Goal: Transaction & Acquisition: Download file/media

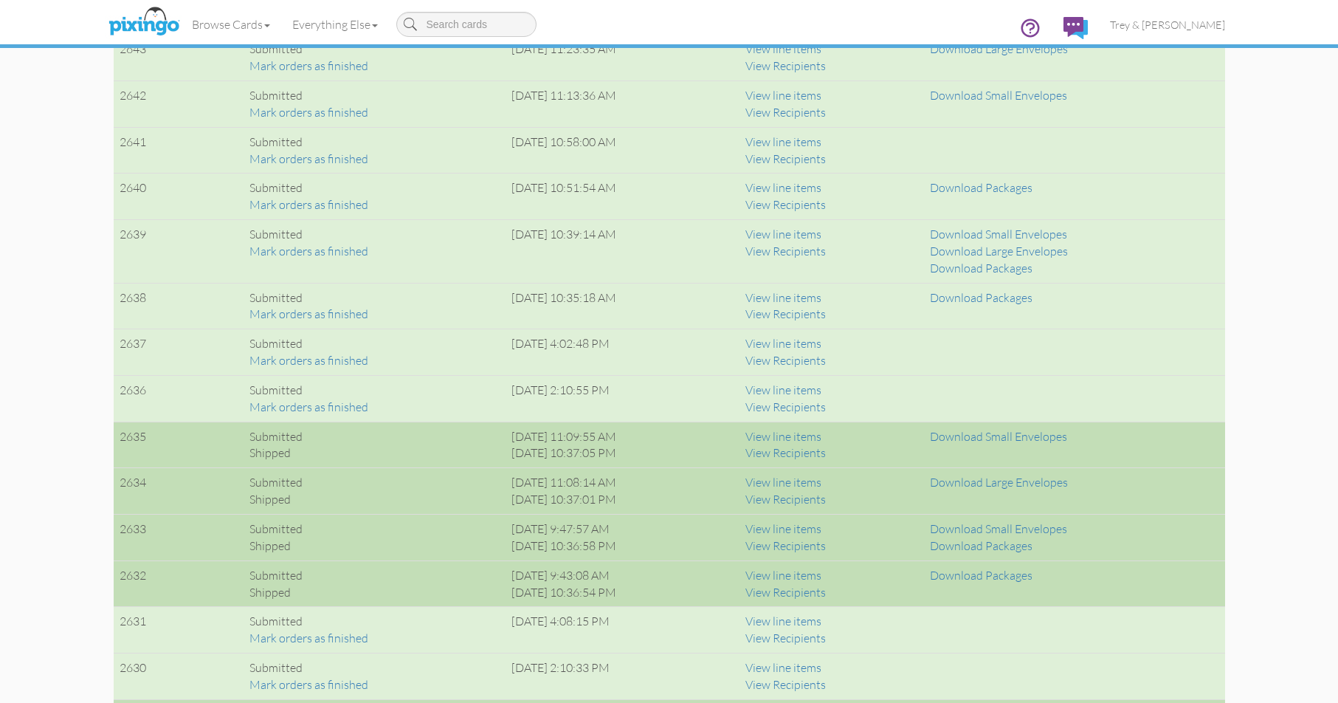
scroll to position [1034, 0]
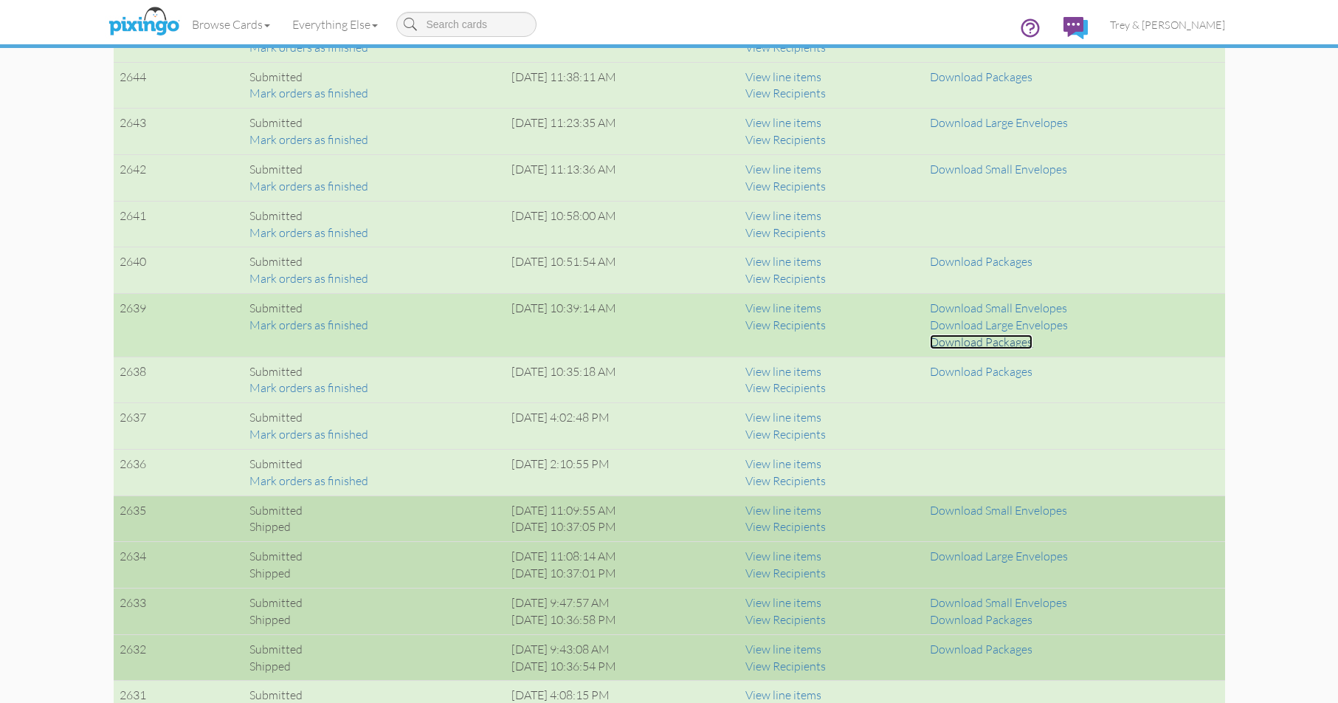
click at [982, 341] on link "Download Packages" at bounding box center [981, 341] width 103 height 15
click at [1023, 306] on link "Download Small Envelopes" at bounding box center [998, 307] width 137 height 15
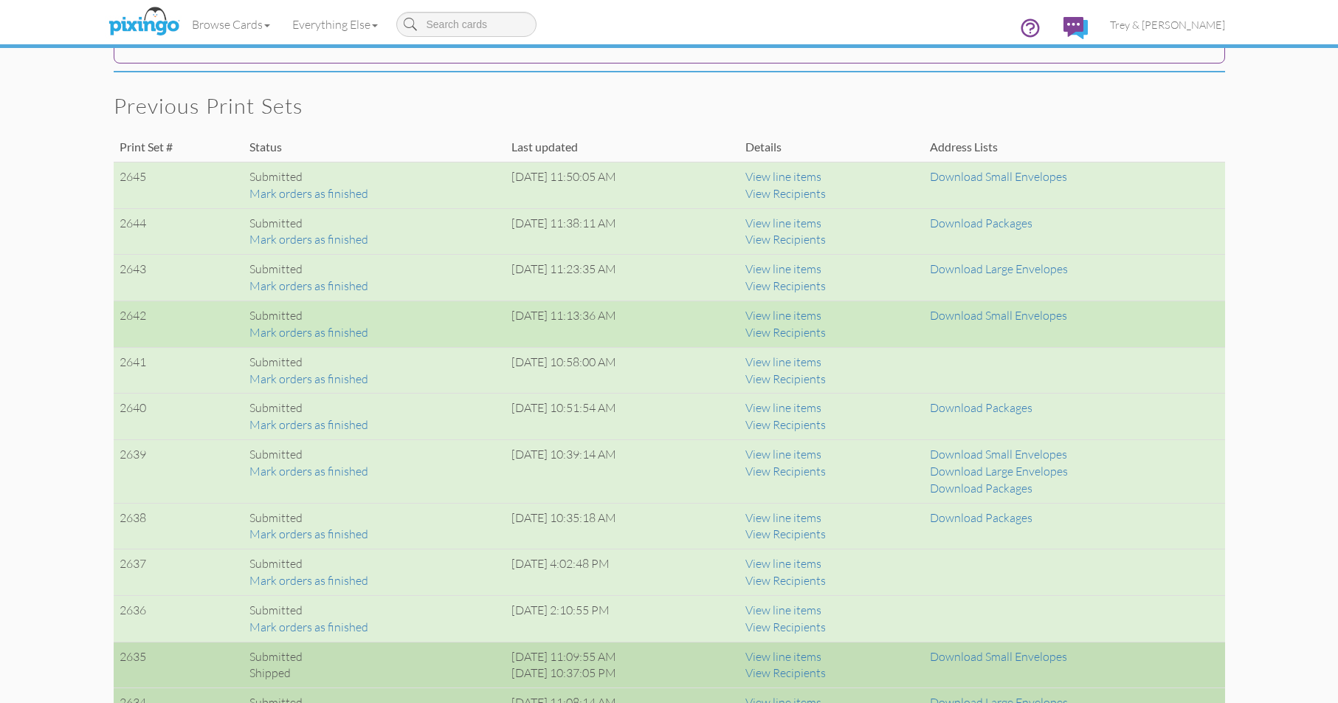
scroll to position [886, 0]
click at [997, 319] on link "Download Small Envelopes" at bounding box center [998, 316] width 137 height 15
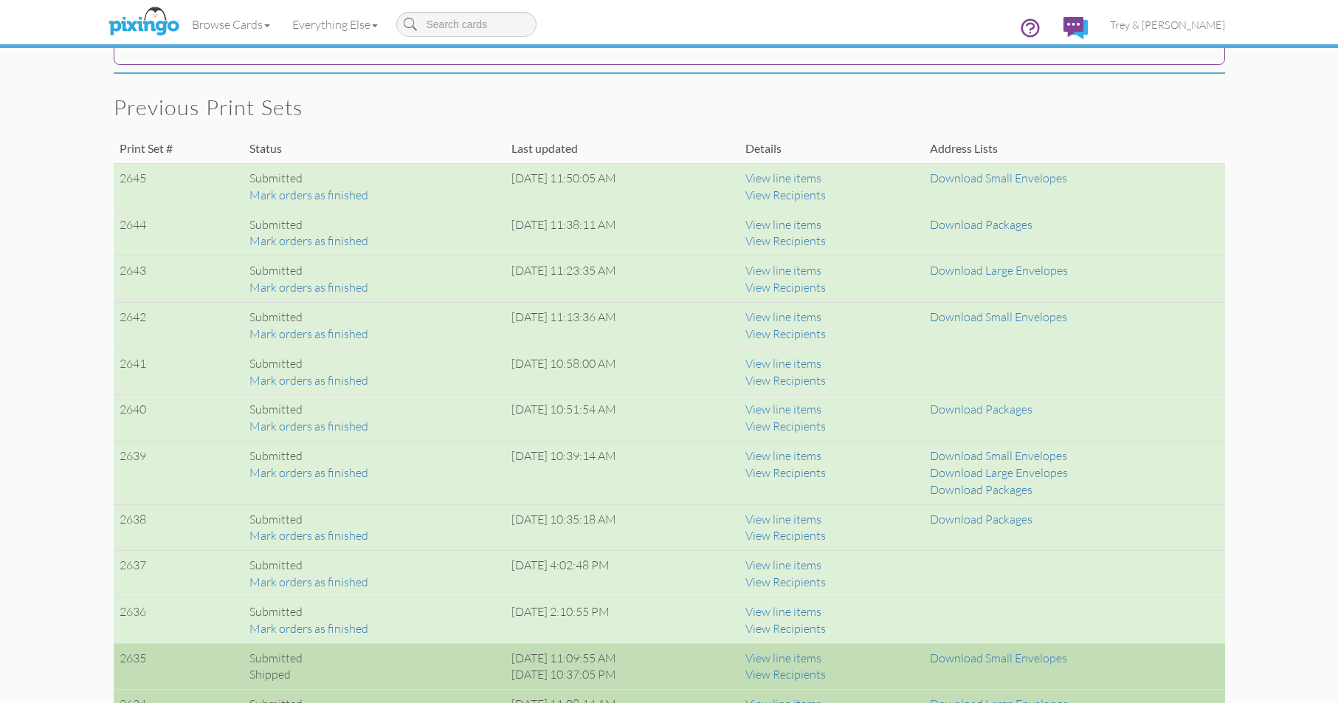
click at [861, 111] on h2 "Previous print sets" at bounding box center [662, 108] width 1097 height 24
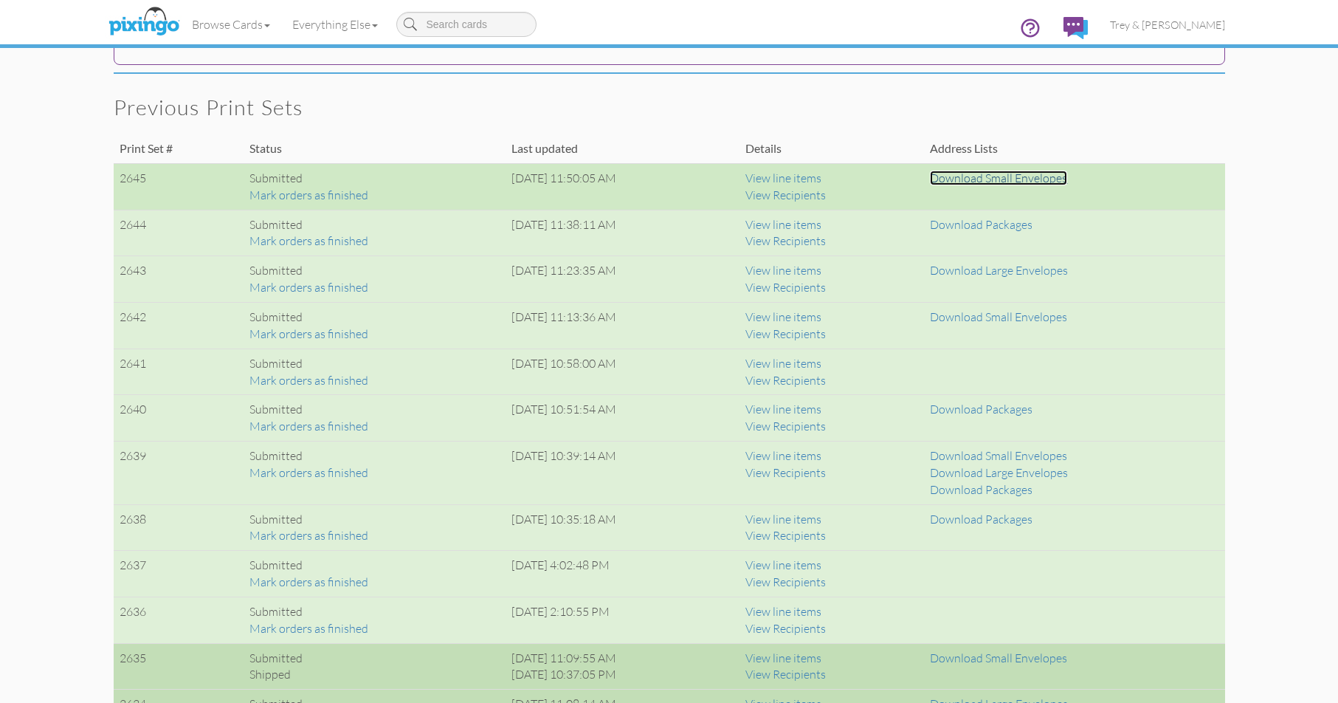
click at [1068, 177] on link "Download Small Envelopes" at bounding box center [998, 178] width 137 height 15
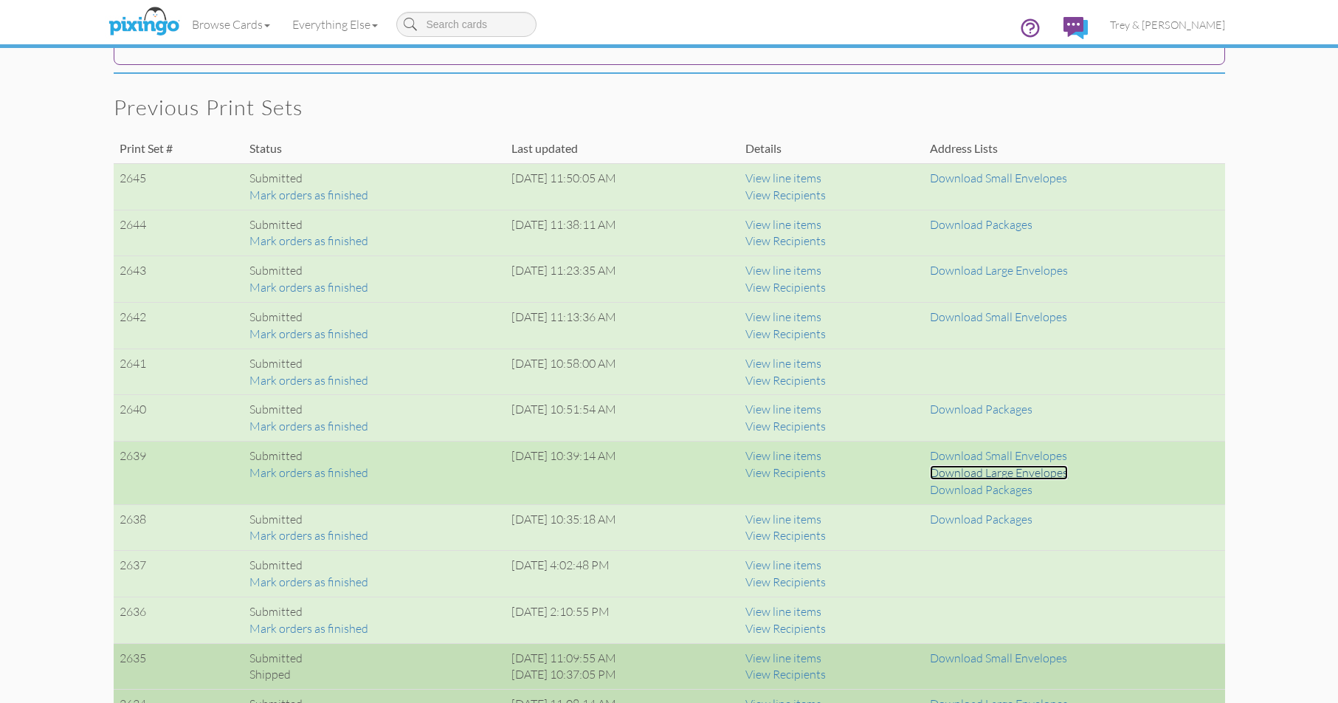
click at [1035, 472] on link "Download Large Envelopes" at bounding box center [999, 472] width 138 height 15
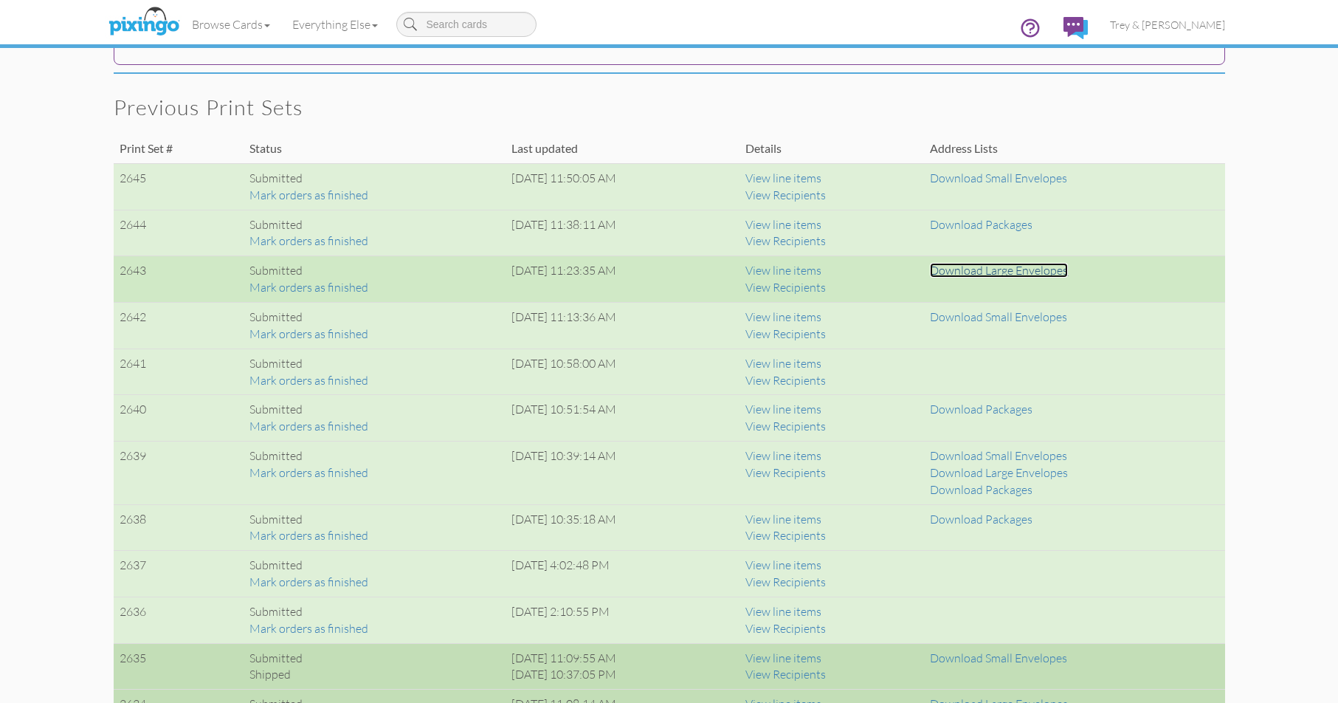
click at [999, 267] on link "Download Large Envelopes" at bounding box center [999, 270] width 138 height 15
